Goal: Information Seeking & Learning: Find specific fact

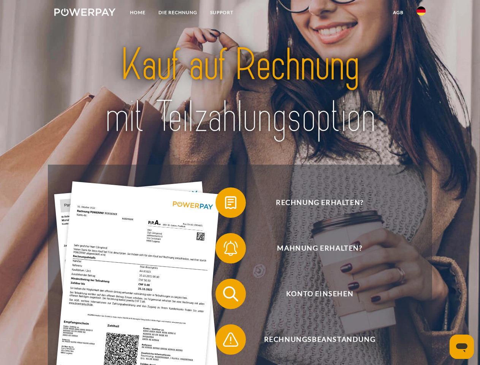
click at [85, 13] on img at bounding box center [84, 12] width 61 height 8
click at [421, 13] on img at bounding box center [420, 10] width 9 height 9
click at [398, 13] on link "agb" at bounding box center [398, 13] width 24 height 14
click at [225, 204] on span at bounding box center [219, 202] width 38 height 38
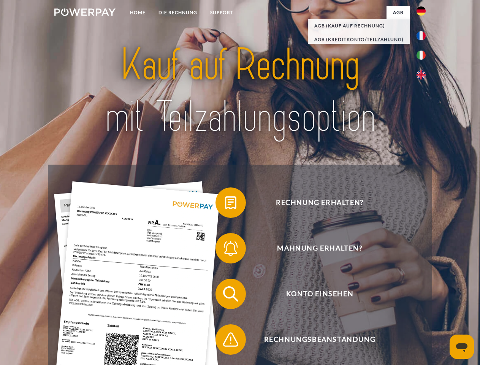
click at [225, 250] on span at bounding box center [219, 248] width 38 height 38
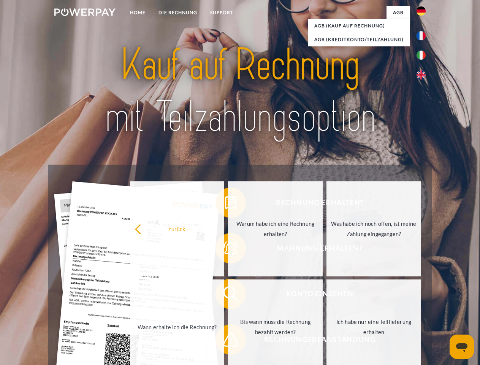
click at [228, 295] on link "Bis wann muss die Rechnung bezahlt werden?" at bounding box center [275, 326] width 95 height 95
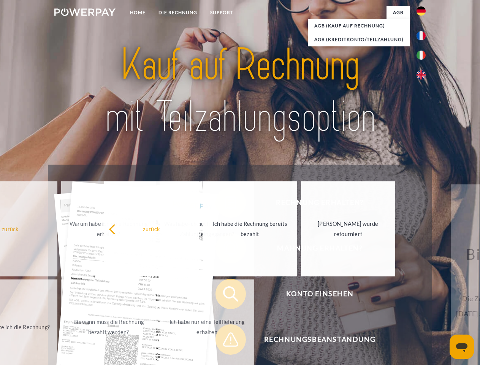
click at [225, 341] on span at bounding box center [219, 339] width 38 height 38
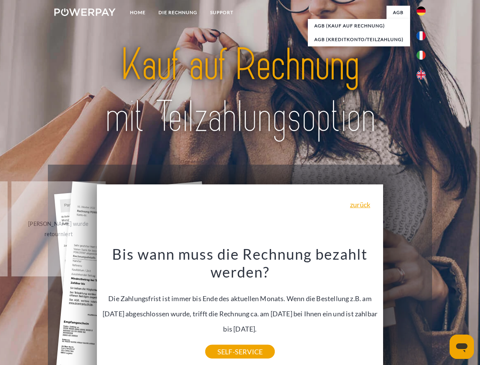
click at [461, 346] on icon "Messaging-Fenster öffnen" at bounding box center [461, 347] width 11 height 9
